Goal: Find specific page/section: Find specific page/section

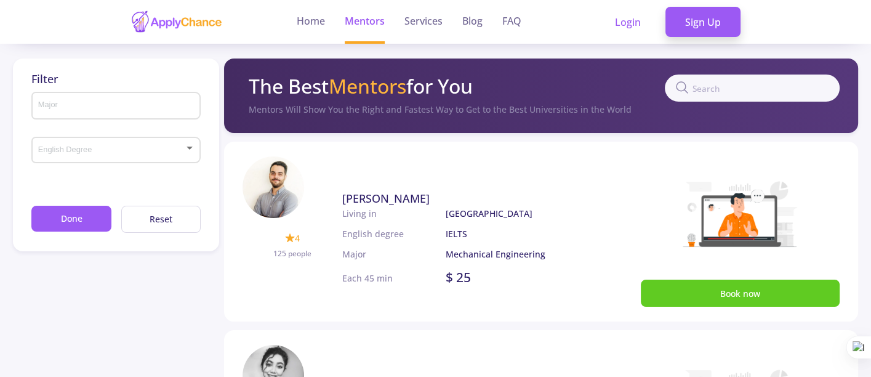
scroll to position [330, 0]
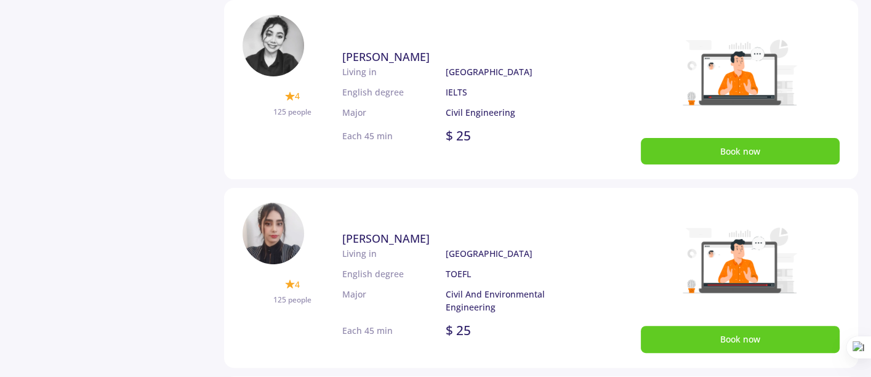
click at [393, 240] on span "[PERSON_NAME]" at bounding box center [385, 238] width 87 height 15
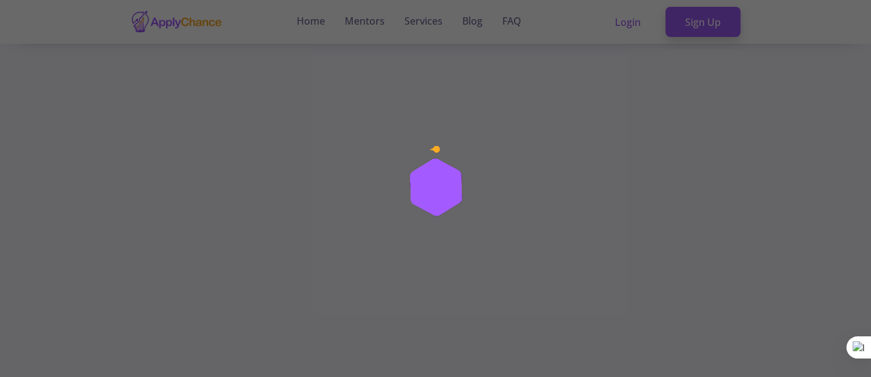
click at [288, 182] on div at bounding box center [435, 188] width 871 height 377
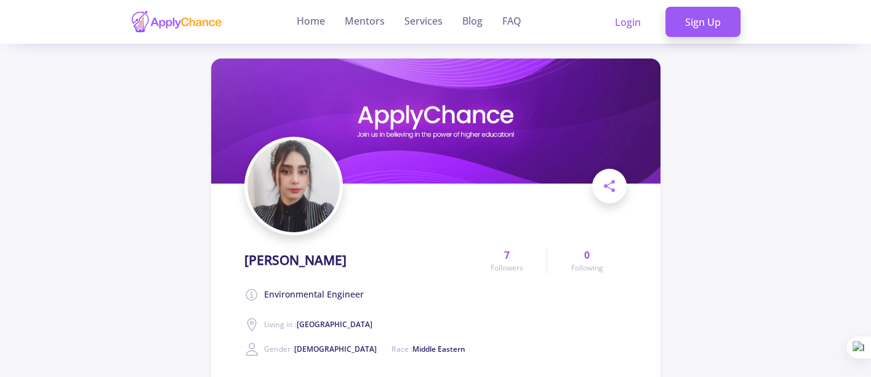
click at [315, 198] on img at bounding box center [293, 186] width 92 height 92
click at [306, 185] on img at bounding box center [293, 186] width 92 height 92
